Goal: Information Seeking & Learning: Learn about a topic

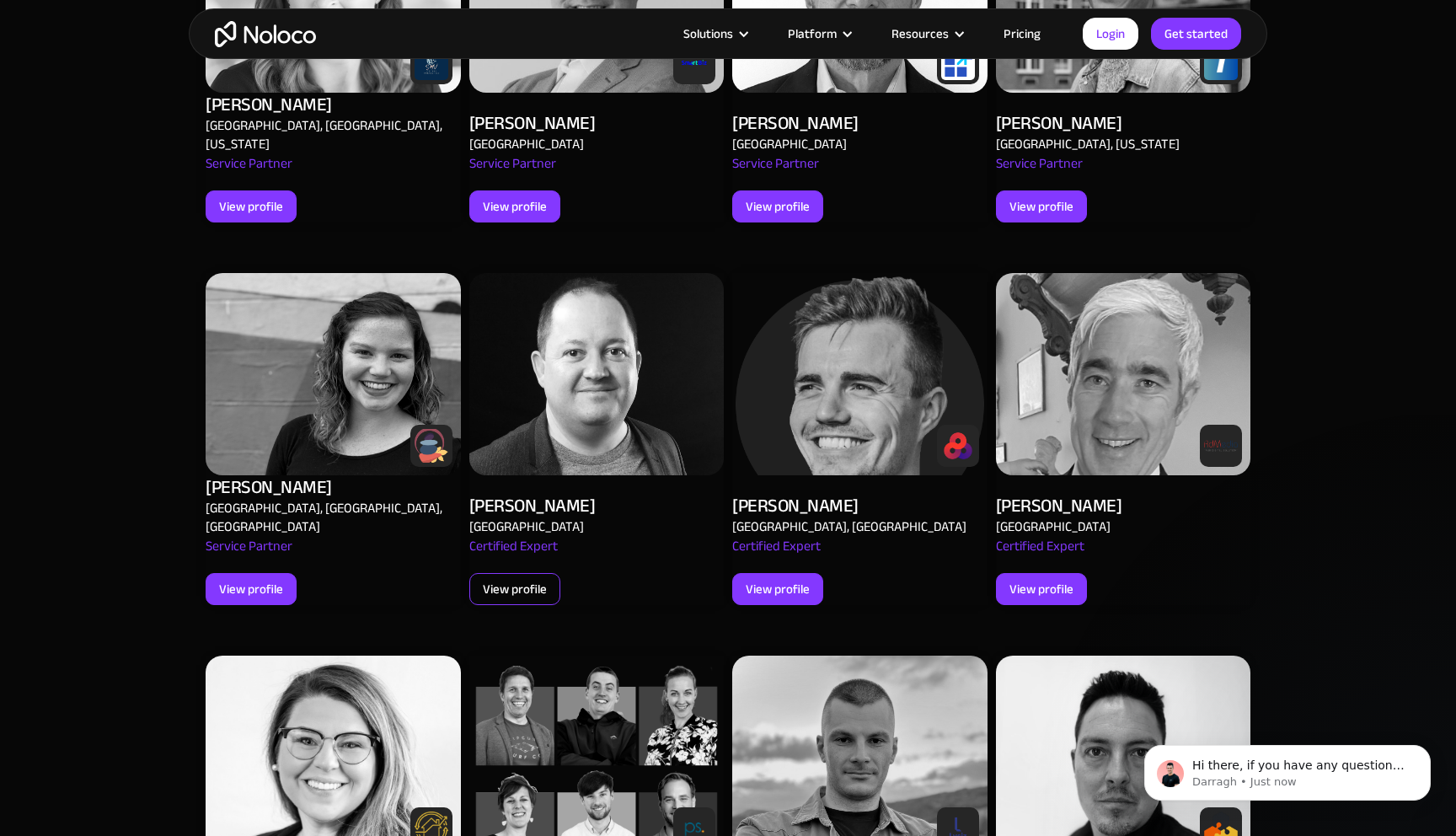
click at [519, 578] on div "View profile" at bounding box center [515, 589] width 64 height 22
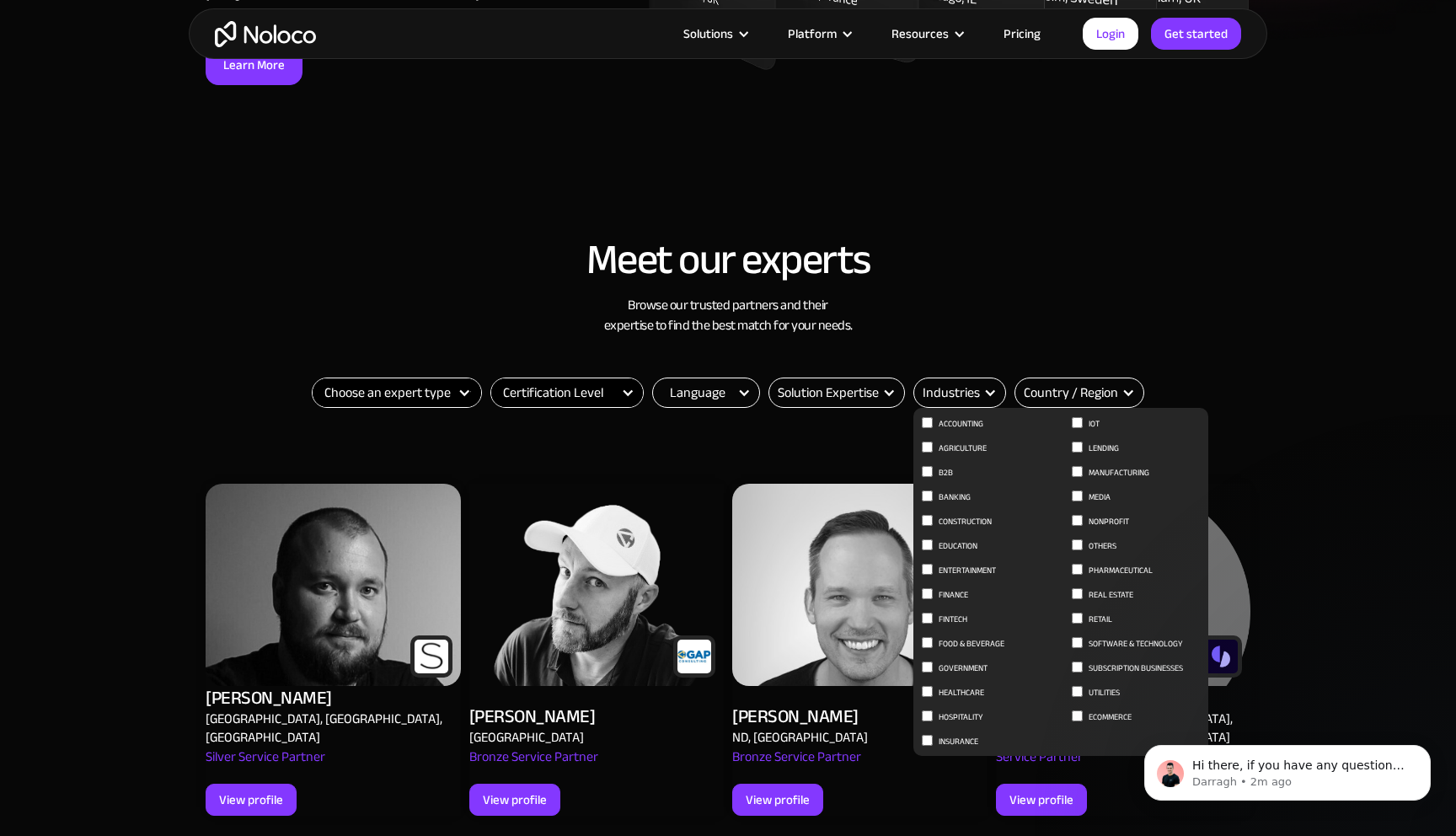
scroll to position [214, 0]
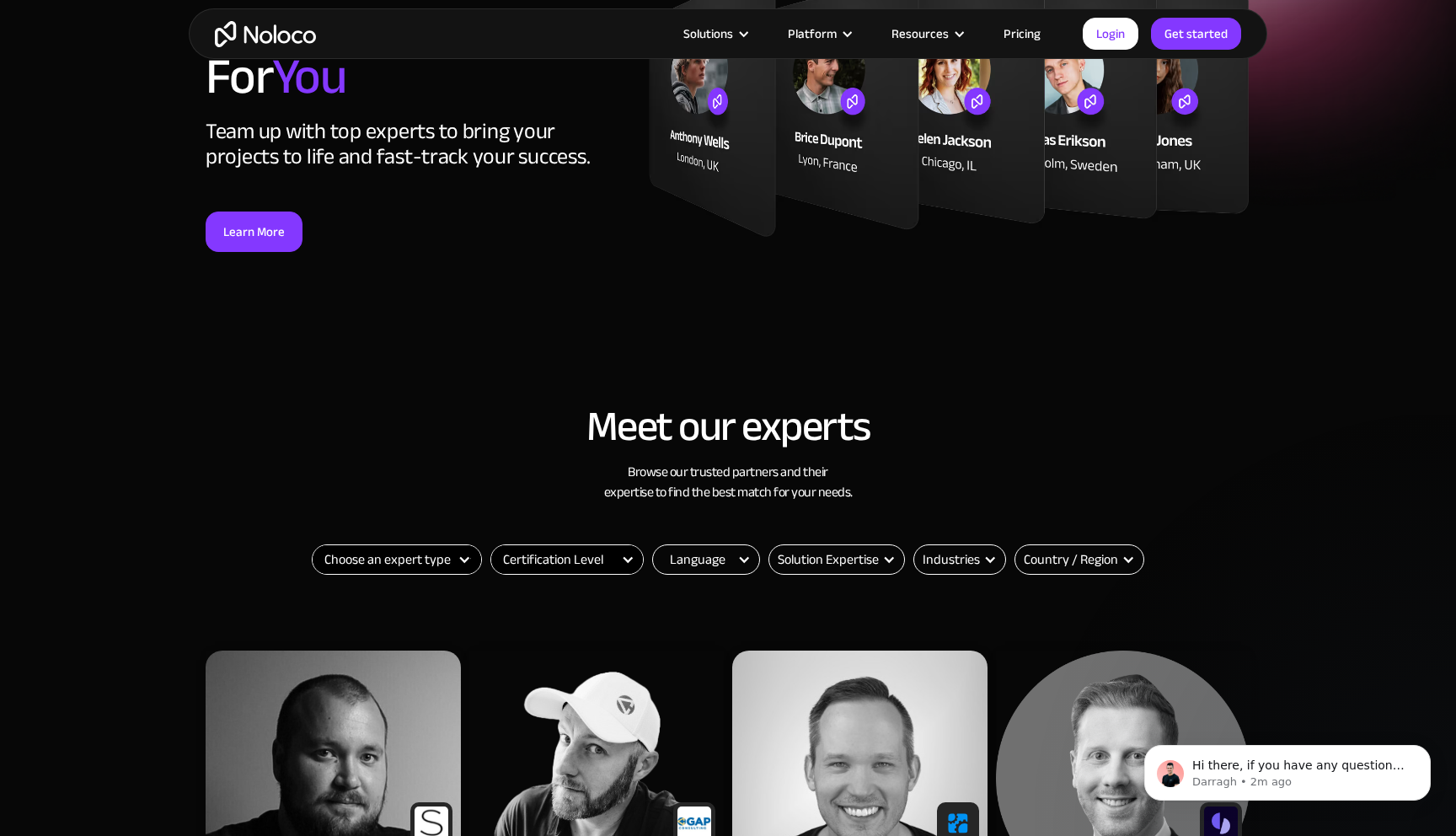
click at [1025, 29] on link "Pricing" at bounding box center [1022, 33] width 79 height 22
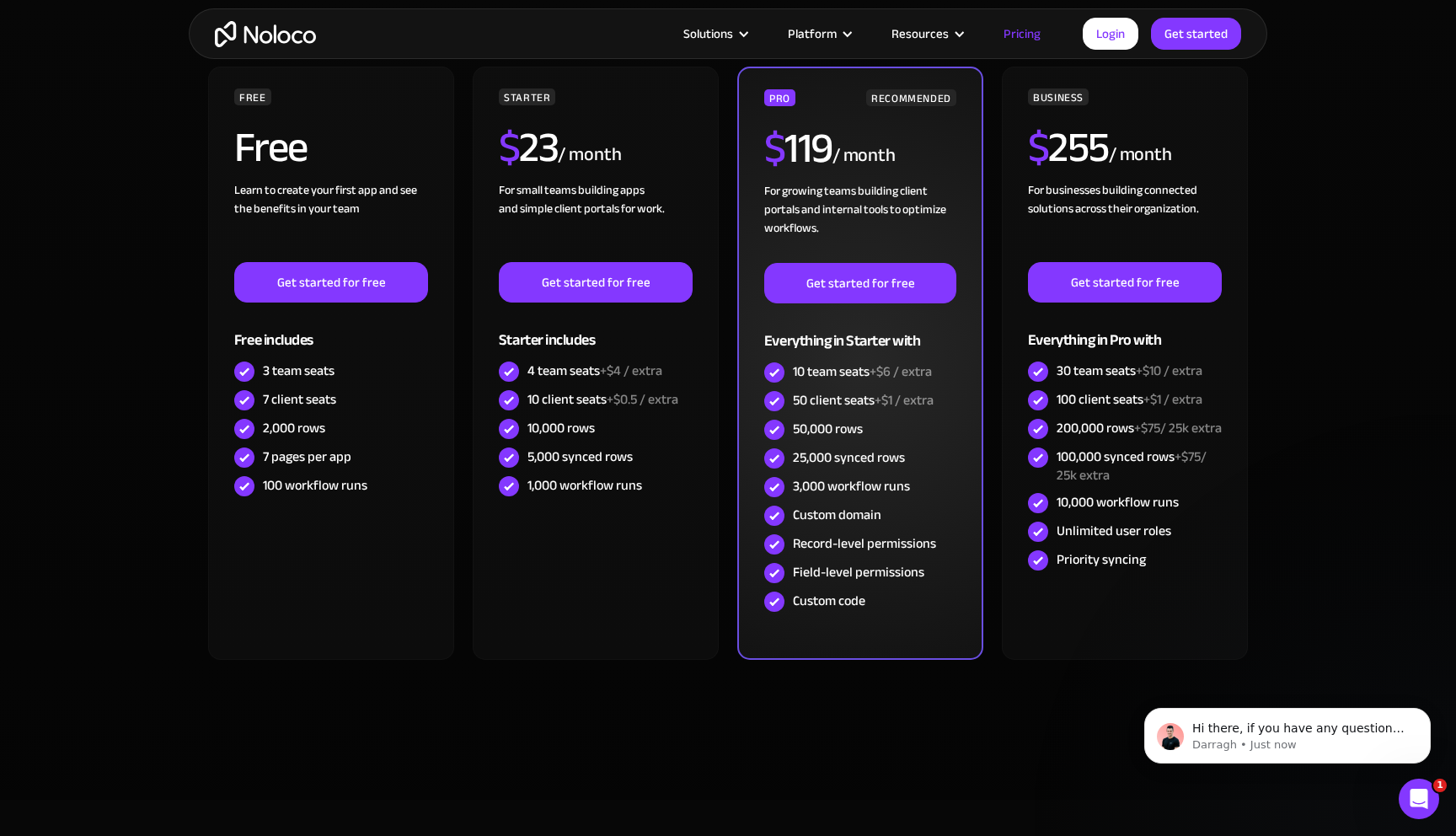
scroll to position [393, 0]
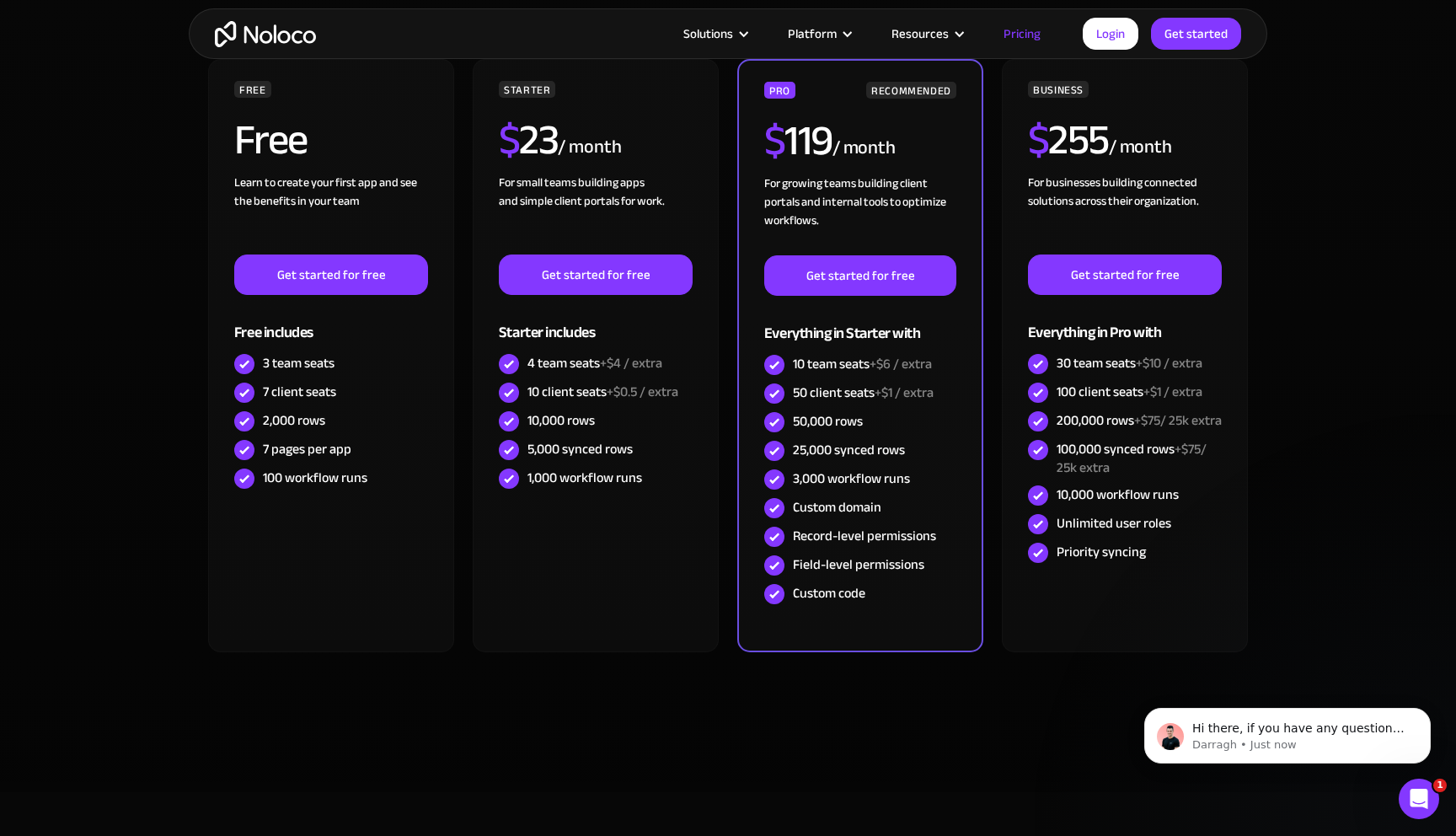
click at [338, 752] on div "Monthly Yearly SAVE 20% Monthly Yearly SAVE 20% FREE Free Learn to create your …" at bounding box center [728, 372] width 1079 height 774
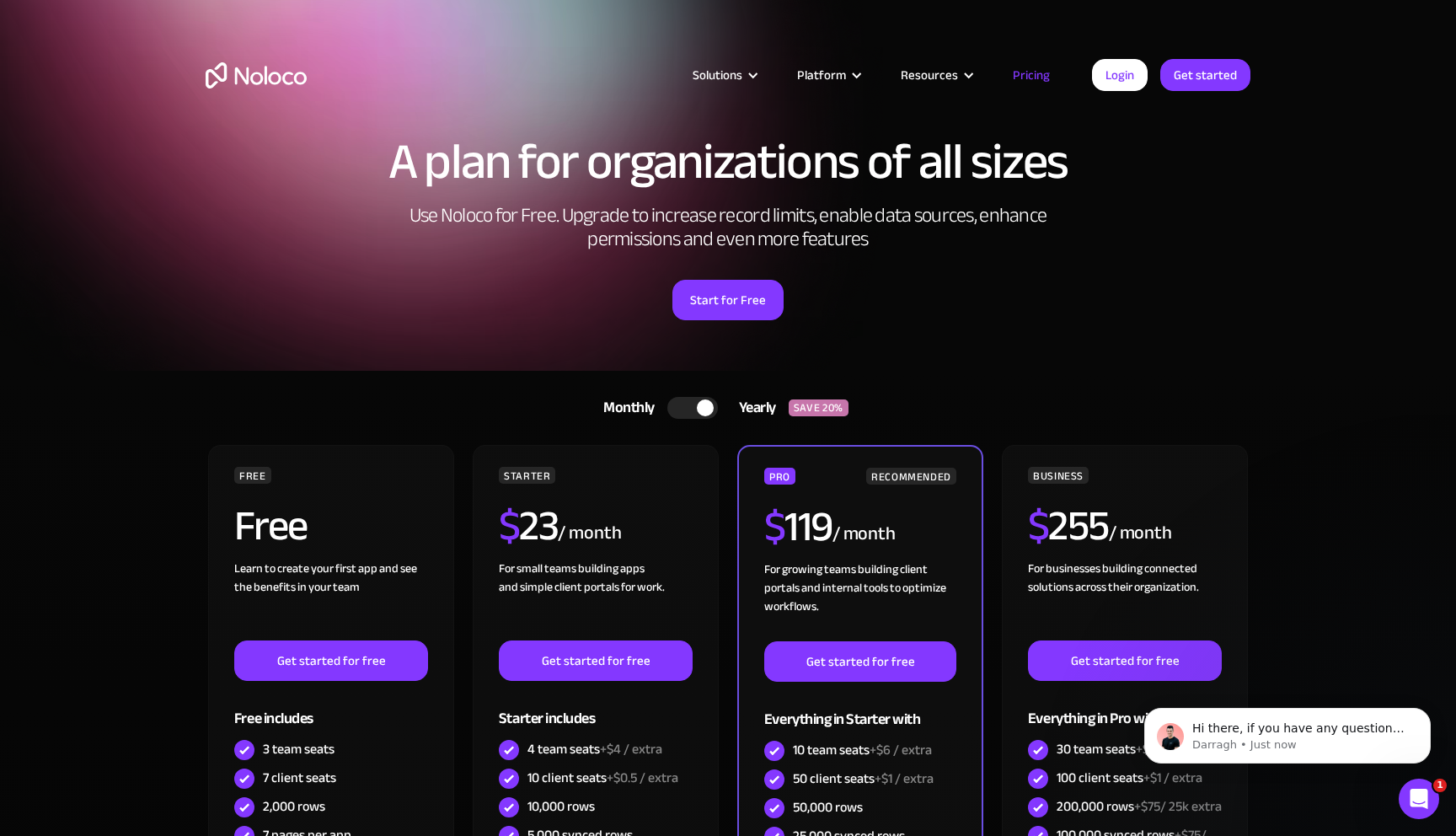
scroll to position [0, 0]
